Goal: Use online tool/utility: Utilize a website feature to perform a specific function

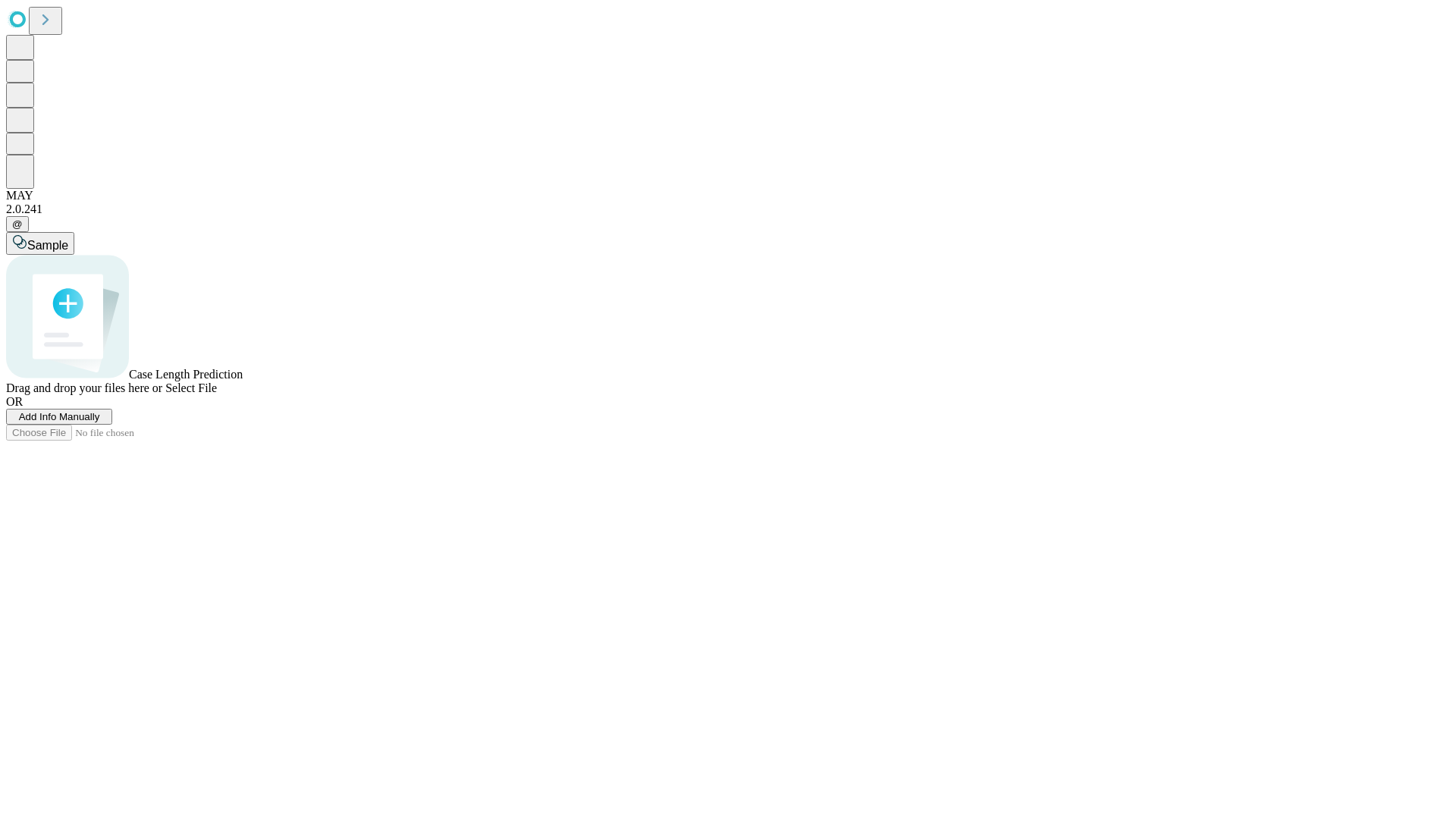
click at [217, 395] on span "Select File" at bounding box center [191, 387] width 52 height 12
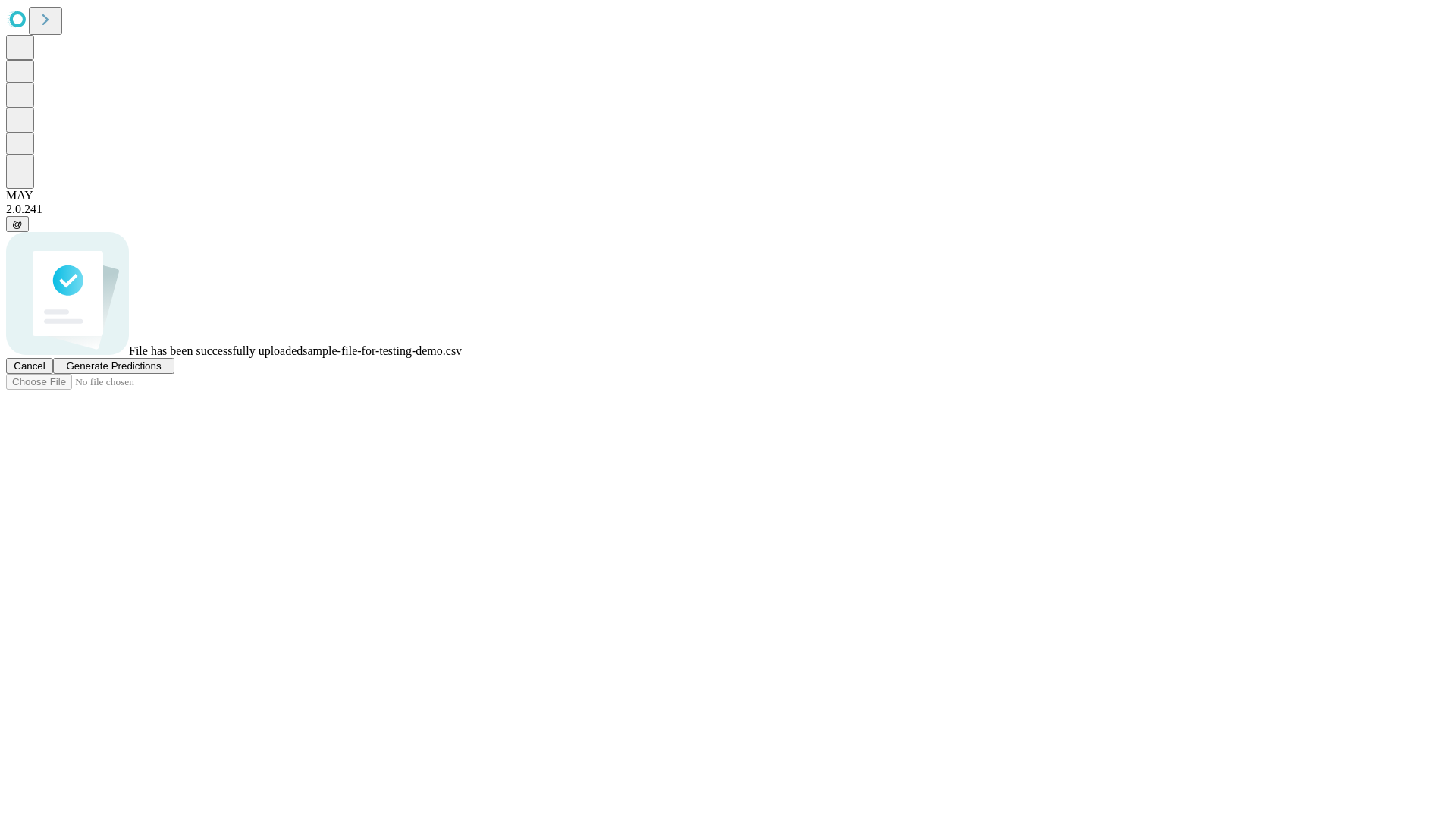
click at [160, 372] on span "Generate Predictions" at bounding box center [113, 366] width 95 height 12
